Goal: Task Accomplishment & Management: Complete application form

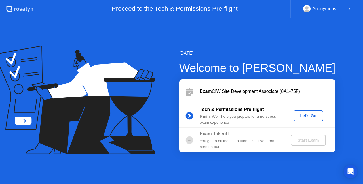
click at [300, 118] on div "Let's Go" at bounding box center [308, 116] width 25 height 5
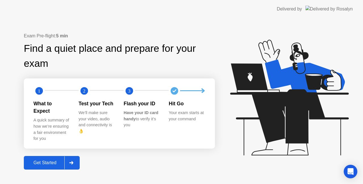
click at [48, 160] on div "Get Started" at bounding box center [45, 162] width 39 height 5
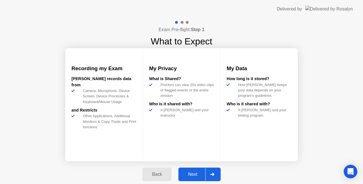
click at [198, 175] on div "Next" at bounding box center [192, 174] width 25 height 5
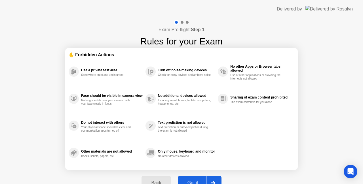
click at [192, 178] on button "Got it" at bounding box center [200, 183] width 44 height 14
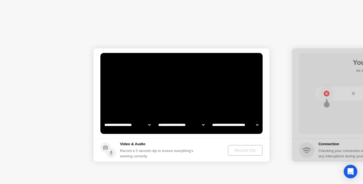
select select "**********"
select select "*******"
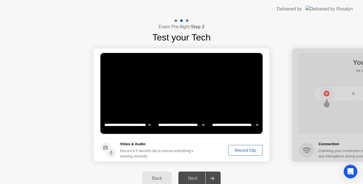
click at [251, 153] on div "Record Clip" at bounding box center [245, 150] width 30 height 5
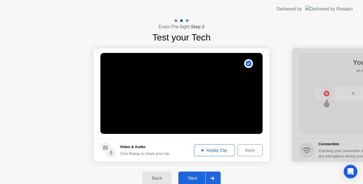
click at [220, 153] on div "Replay Clip" at bounding box center [214, 150] width 37 height 5
click at [111, 153] on icon at bounding box center [110, 152] width 1 height 3
click at [111, 154] on circle at bounding box center [111, 153] width 10 height 10
click at [198, 179] on div "Next" at bounding box center [192, 178] width 25 height 5
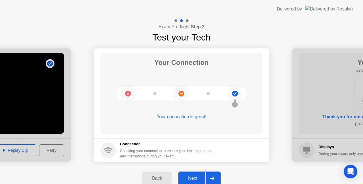
click at [193, 176] on div "Next" at bounding box center [192, 178] width 25 height 5
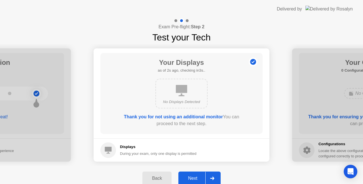
click at [196, 177] on div "Next" at bounding box center [192, 178] width 25 height 5
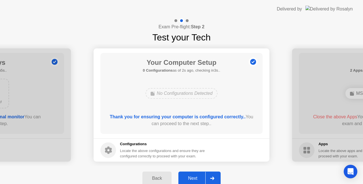
click at [198, 175] on button "Next" at bounding box center [199, 179] width 42 height 14
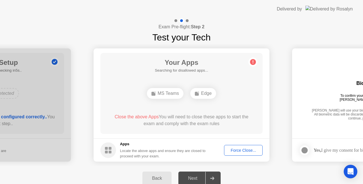
click at [251, 171] on div "Back Next" at bounding box center [181, 178] width 363 height 25
click at [249, 150] on div "Force Close..." at bounding box center [243, 150] width 35 height 5
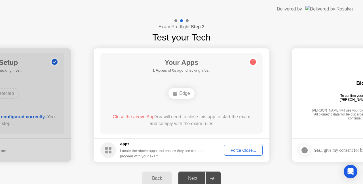
click at [238, 152] on div "Force Close..." at bounding box center [243, 150] width 35 height 5
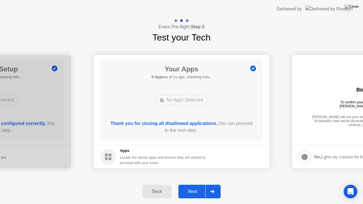
click at [196, 184] on button "Next" at bounding box center [199, 192] width 42 height 14
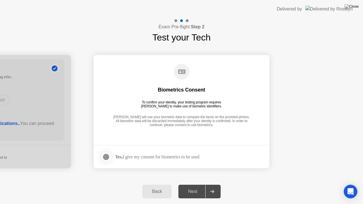
click at [109, 158] on div at bounding box center [106, 157] width 7 height 7
click at [189, 184] on button "Next" at bounding box center [199, 192] width 42 height 14
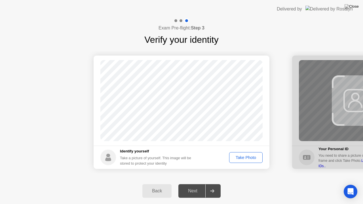
click at [248, 158] on div "Take Photo" at bounding box center [245, 157] width 29 height 5
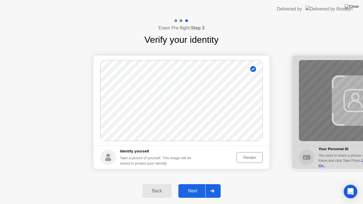
click at [199, 184] on div "Next" at bounding box center [192, 190] width 25 height 5
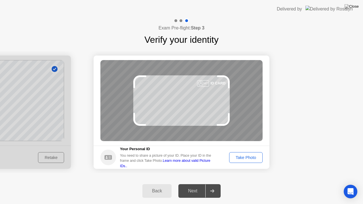
click at [242, 160] on div "Take Photo" at bounding box center [245, 157] width 29 height 5
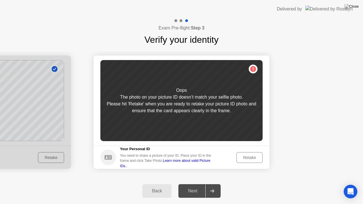
click at [242, 159] on div "Retake" at bounding box center [249, 157] width 22 height 5
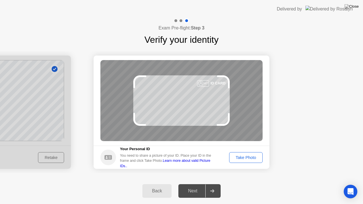
click at [244, 158] on div "Take Photo" at bounding box center [245, 157] width 29 height 5
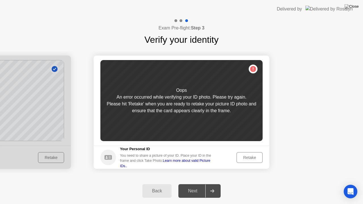
click at [251, 160] on div "Retake" at bounding box center [249, 157] width 22 height 5
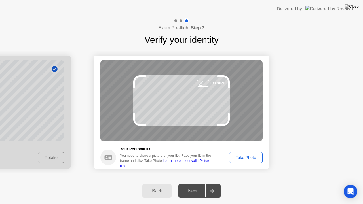
click at [255, 160] on div "Take Photo" at bounding box center [245, 157] width 29 height 5
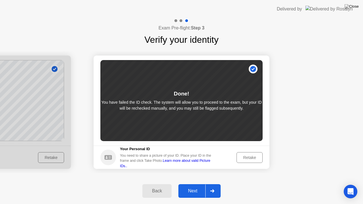
click at [189, 184] on button "Next" at bounding box center [199, 191] width 42 height 14
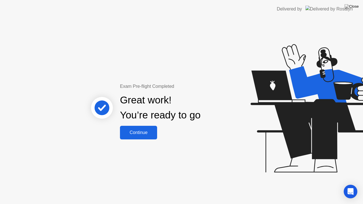
click at [138, 137] on button "Continue" at bounding box center [138, 133] width 37 height 14
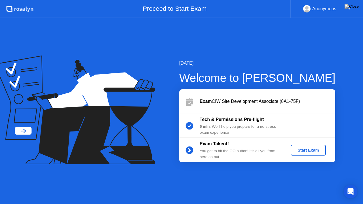
click at [304, 151] on div "Start Exam" at bounding box center [308, 150] width 30 height 5
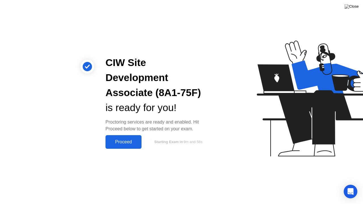
click at [131, 139] on div "Proceed" at bounding box center [123, 141] width 33 height 5
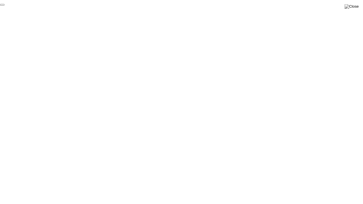
click div "End Proctoring Session"
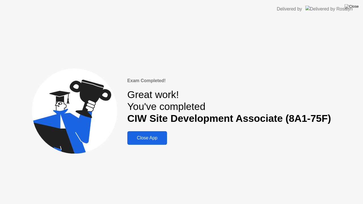
click at [143, 135] on div "Close App" at bounding box center [147, 137] width 36 height 5
